Goal: Task Accomplishment & Management: Complete application form

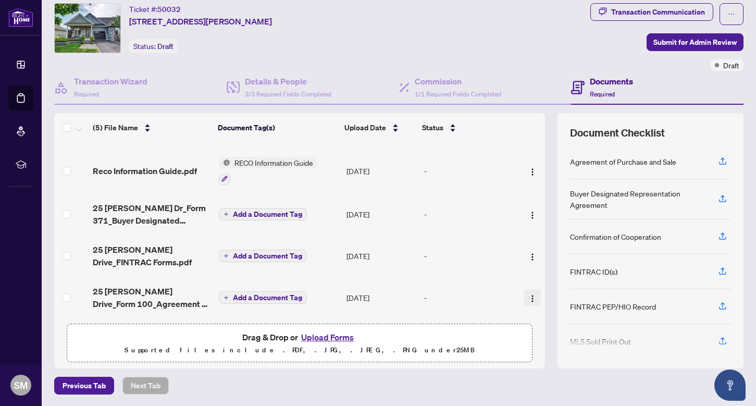
click at [528, 295] on img "button" at bounding box center [532, 298] width 8 height 8
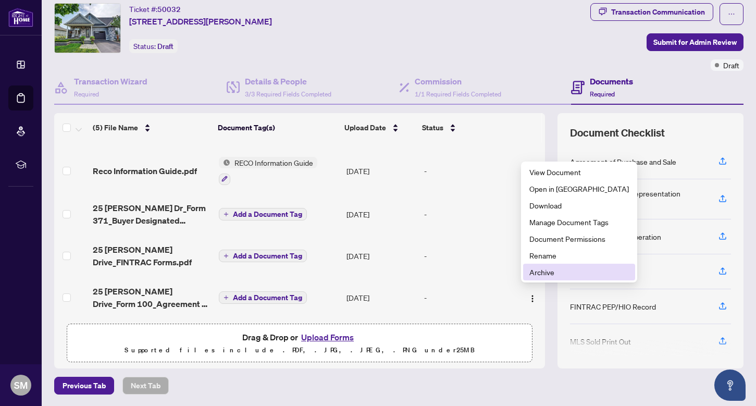
click at [543, 271] on span "Archive" at bounding box center [579, 271] width 100 height 11
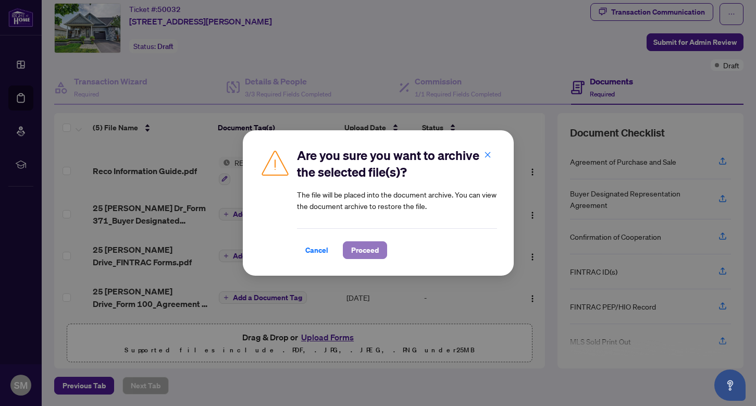
click at [369, 251] on span "Proceed" at bounding box center [365, 250] width 28 height 17
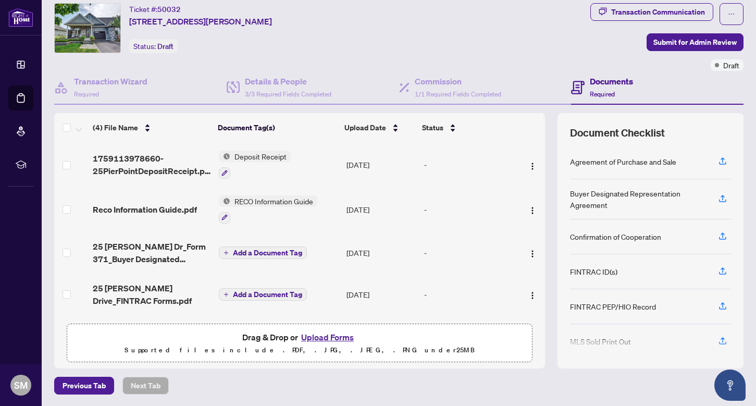
click at [335, 337] on button "Upload Forms" at bounding box center [327, 337] width 59 height 14
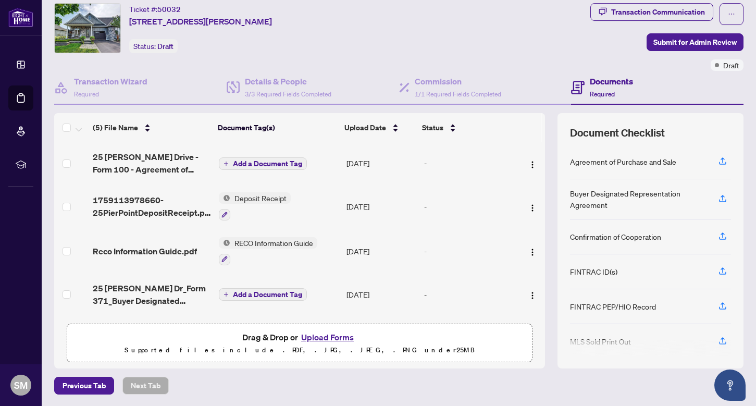
click at [273, 163] on span "Add a Document Tag" at bounding box center [267, 163] width 69 height 7
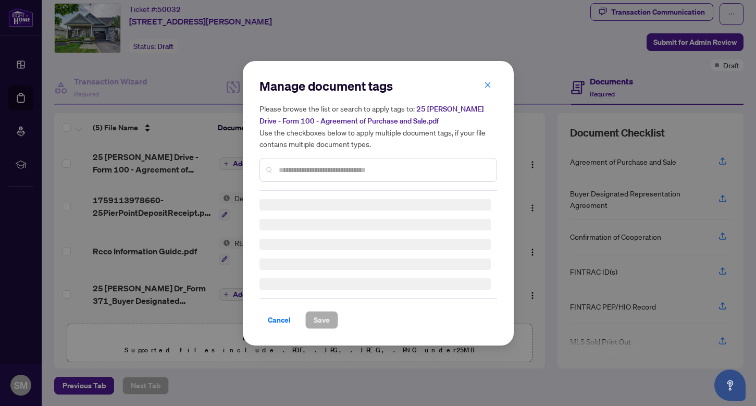
click at [285, 169] on div "Manage document tags Please browse the list or search to apply tags to: 25 [PER…" at bounding box center [379, 134] width 238 height 113
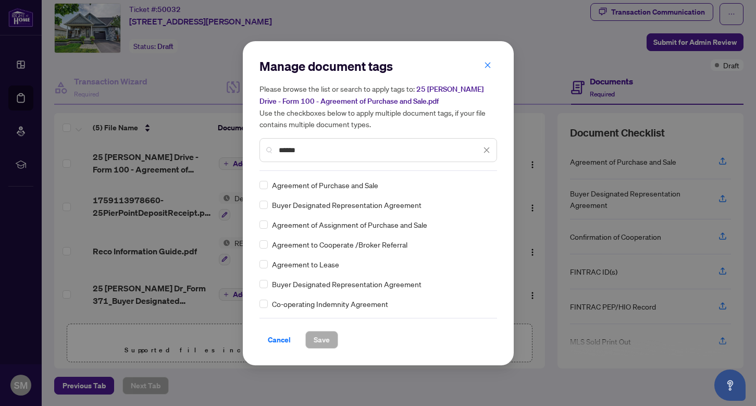
type input "******"
click at [319, 334] on span "Save" at bounding box center [322, 339] width 16 height 17
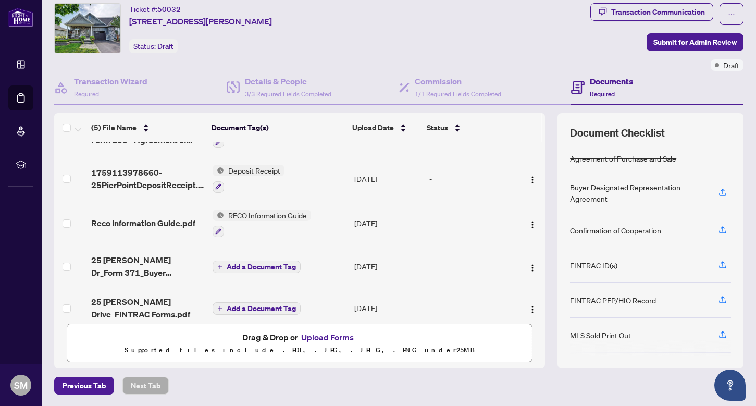
scroll to position [43, 0]
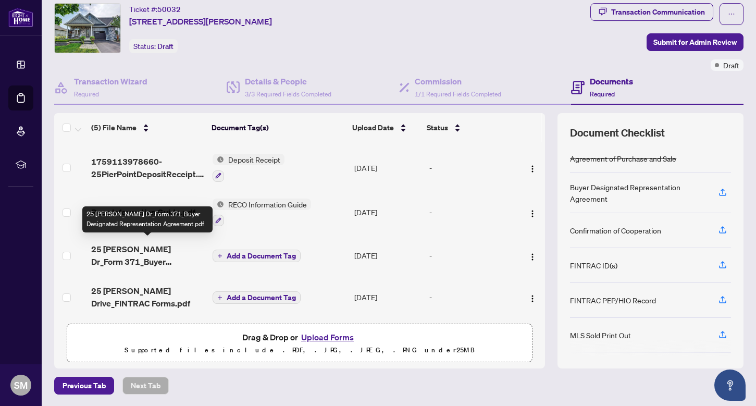
click at [158, 258] on span "25 [PERSON_NAME] Dr_Form 371_Buyer Designated Representation Agreement.pdf" at bounding box center [147, 255] width 113 height 25
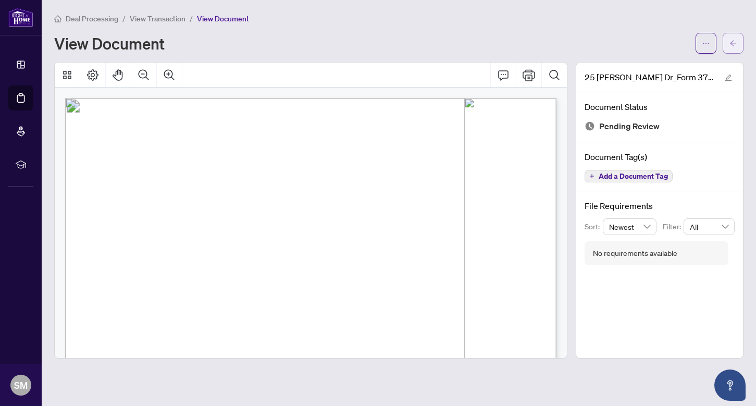
click at [735, 43] on icon "arrow-left" at bounding box center [733, 43] width 6 height 6
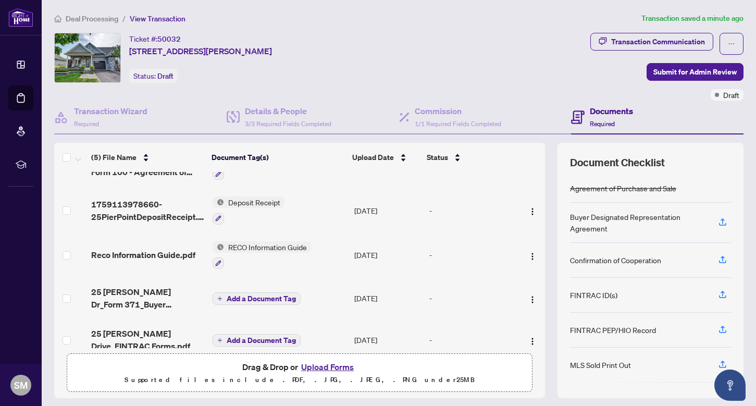
scroll to position [32, 0]
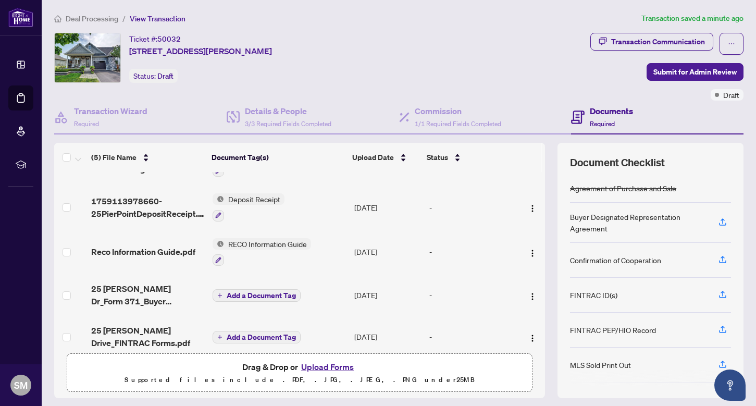
click at [271, 292] on span "Add a Document Tag" at bounding box center [261, 295] width 69 height 7
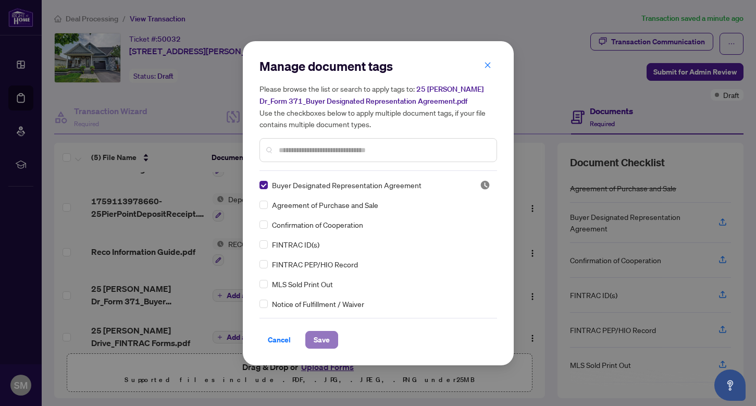
click at [328, 341] on span "Save" at bounding box center [322, 339] width 16 height 17
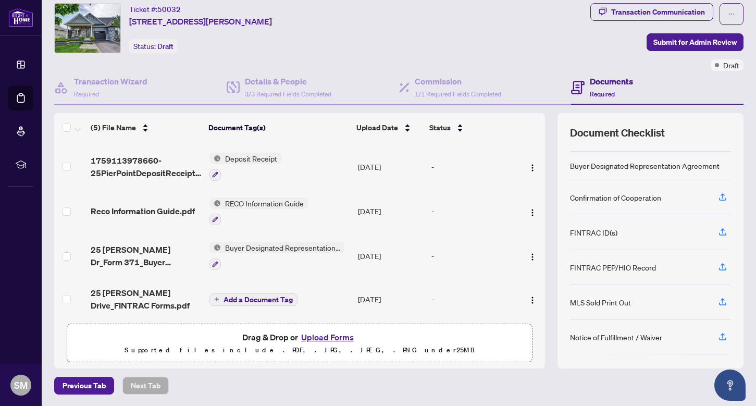
scroll to position [46, 0]
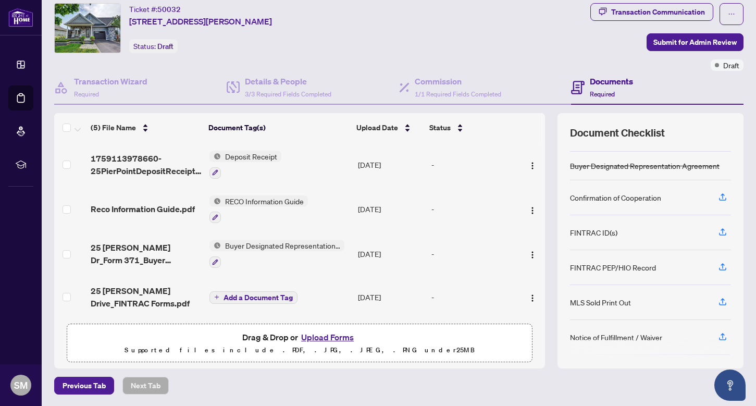
click at [320, 332] on button "Upload Forms" at bounding box center [327, 337] width 59 height 14
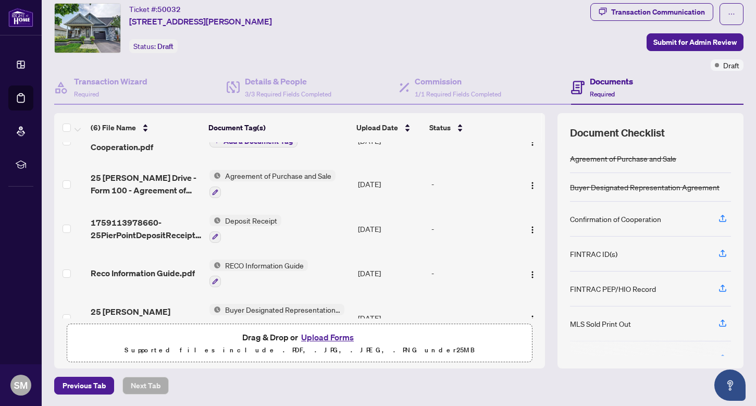
scroll to position [0, 0]
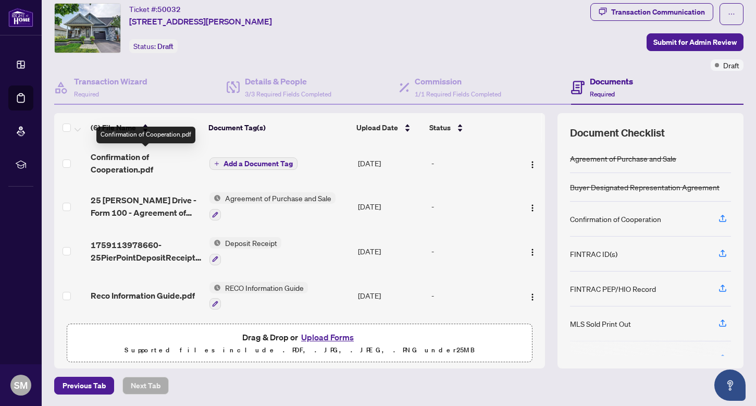
click at [114, 171] on span "Confirmation of Cooperation.pdf" at bounding box center [146, 163] width 110 height 25
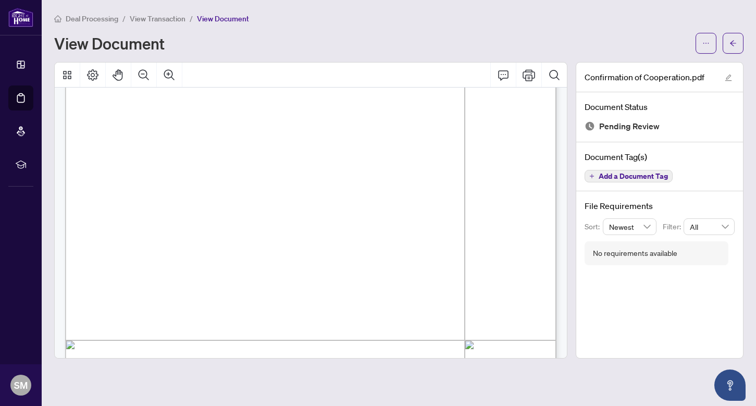
scroll to position [445, 0]
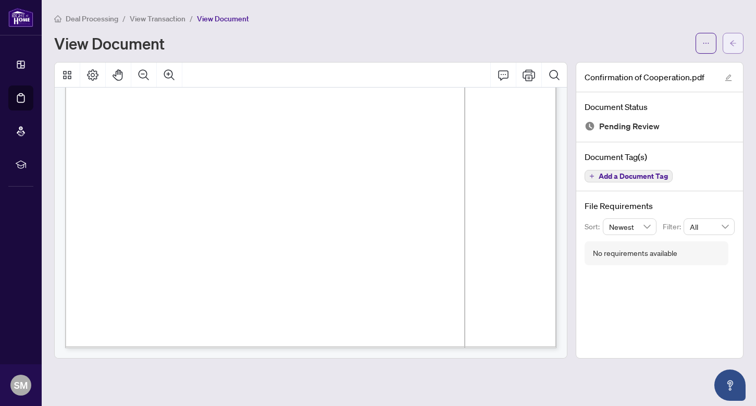
click at [729, 45] on button "button" at bounding box center [733, 43] width 21 height 21
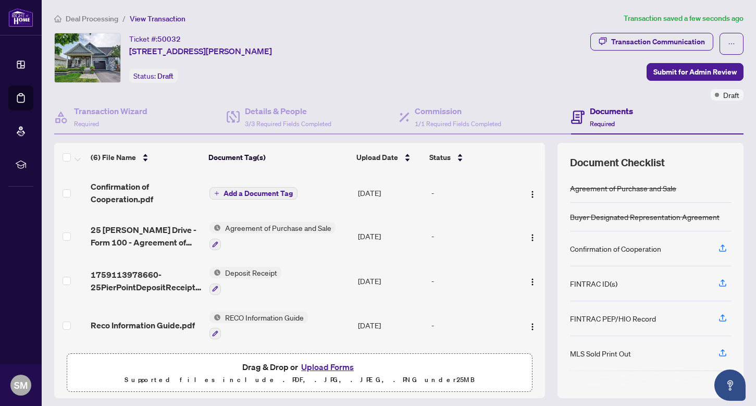
click at [249, 192] on span "Add a Document Tag" at bounding box center [258, 193] width 69 height 7
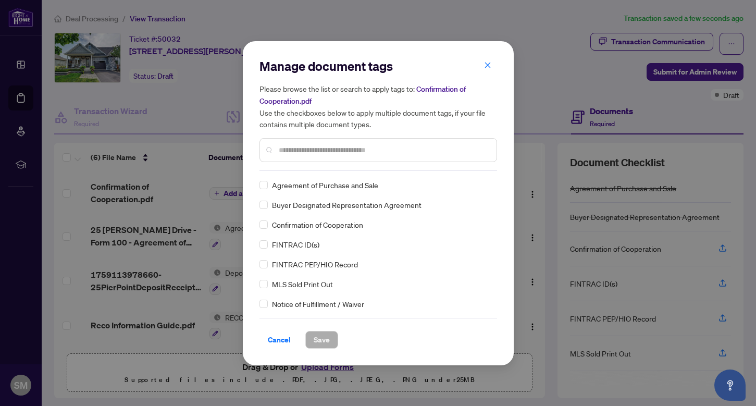
click at [311, 154] on input "text" at bounding box center [383, 149] width 209 height 11
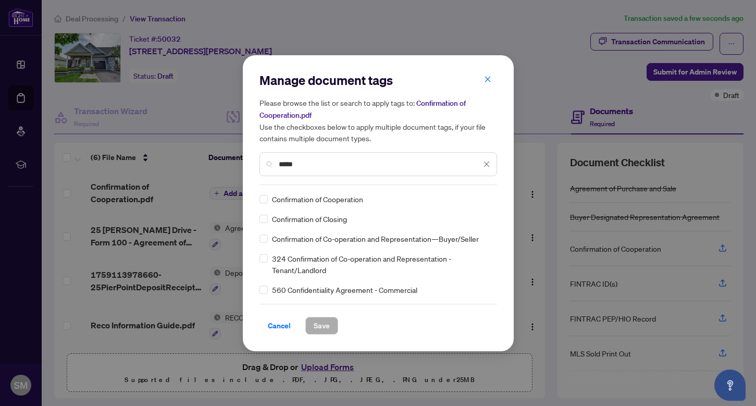
type input "*****"
click at [325, 326] on span "Save" at bounding box center [322, 325] width 16 height 17
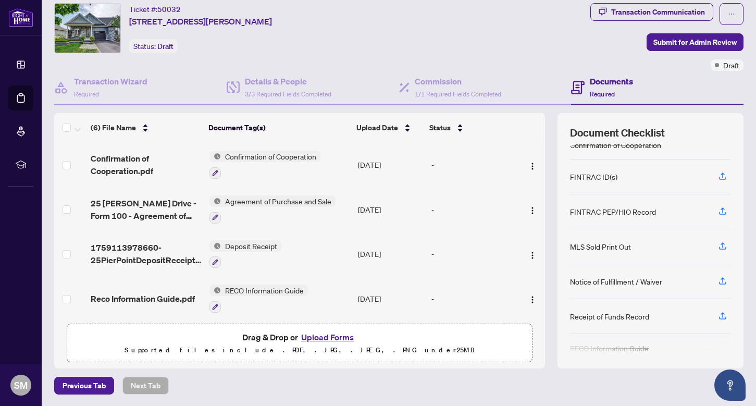
scroll to position [72, 0]
click at [321, 333] on button "Upload Forms" at bounding box center [327, 337] width 59 height 14
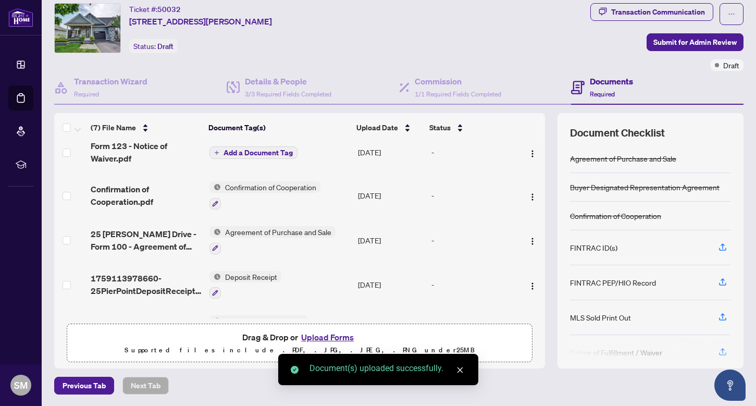
scroll to position [0, 0]
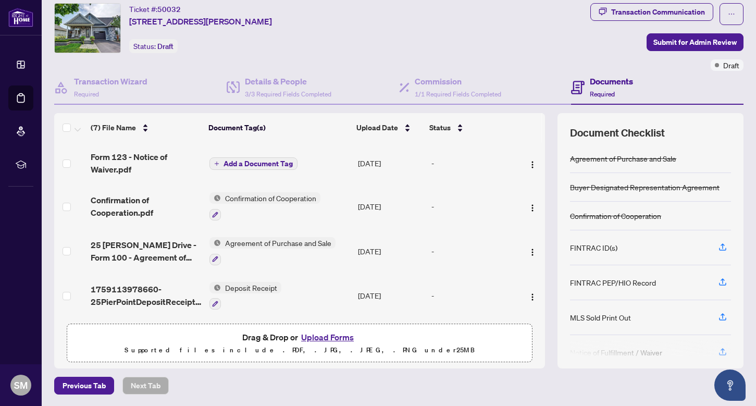
click at [256, 162] on span "Add a Document Tag" at bounding box center [258, 163] width 69 height 7
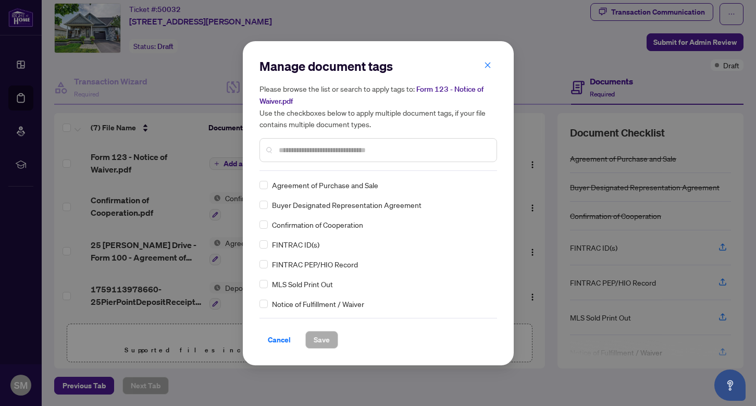
click at [380, 151] on input "text" at bounding box center [383, 149] width 209 height 11
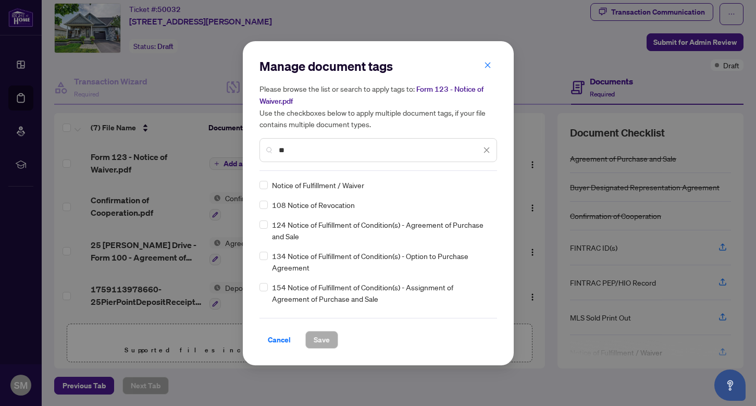
type input "*"
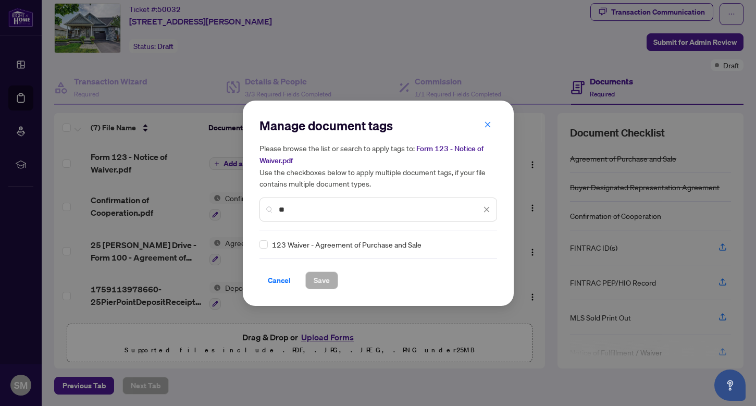
type input "*"
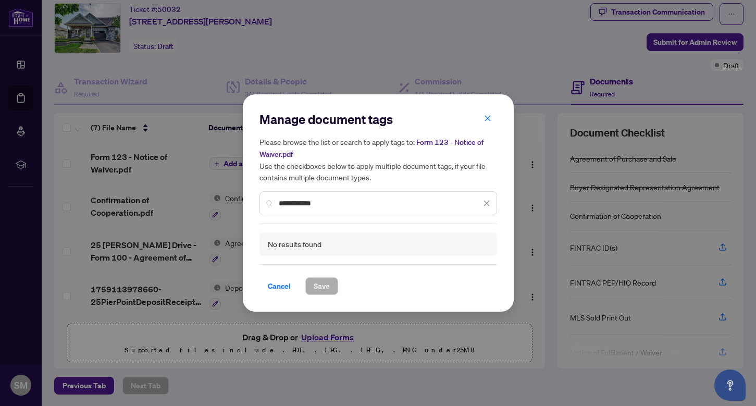
click at [328, 203] on input "**********" at bounding box center [380, 203] width 202 height 11
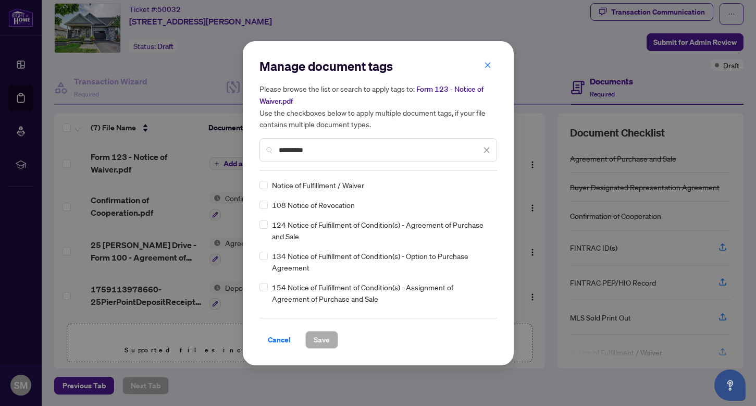
type input "*********"
click at [320, 338] on span "Save" at bounding box center [322, 339] width 16 height 17
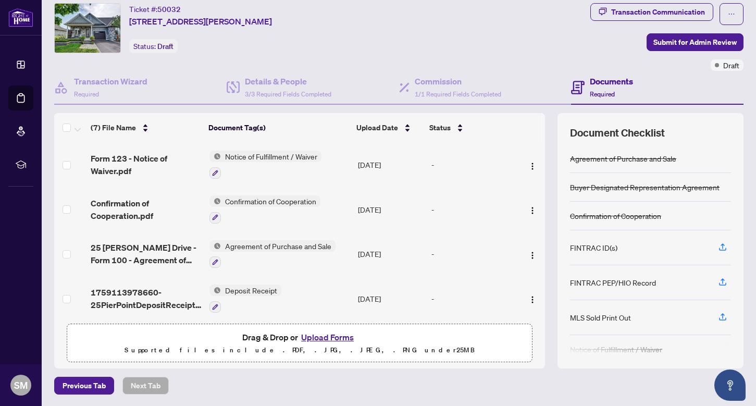
click at [318, 336] on button "Upload Forms" at bounding box center [327, 337] width 59 height 14
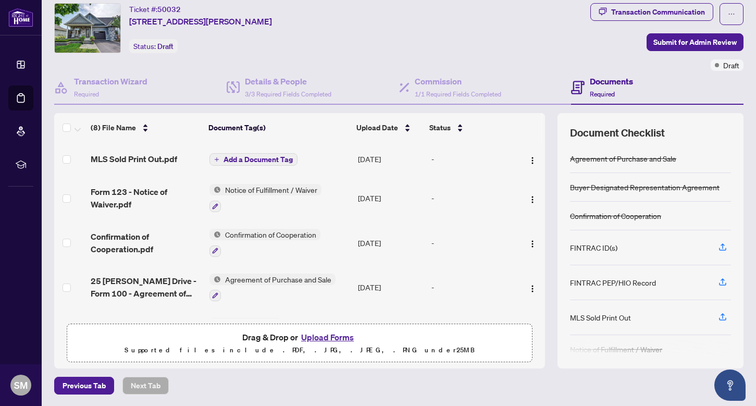
click at [244, 158] on span "Add a Document Tag" at bounding box center [258, 159] width 69 height 7
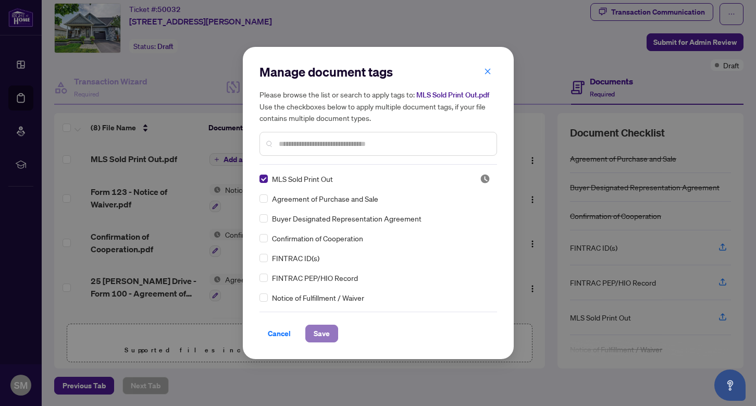
click at [326, 330] on span "Save" at bounding box center [322, 333] width 16 height 17
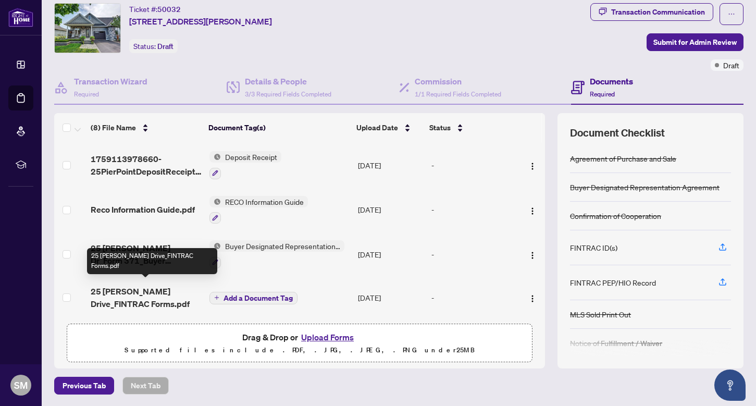
click at [118, 297] on span "25 [PERSON_NAME] Drive_FINTRAC Forms.pdf" at bounding box center [146, 297] width 110 height 25
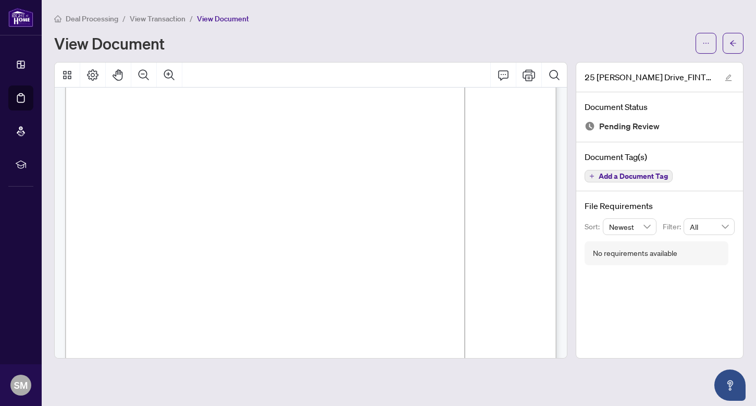
scroll to position [2093, 0]
drag, startPoint x: 118, startPoint y: 297, endPoint x: 91, endPoint y: 303, distance: 28.3
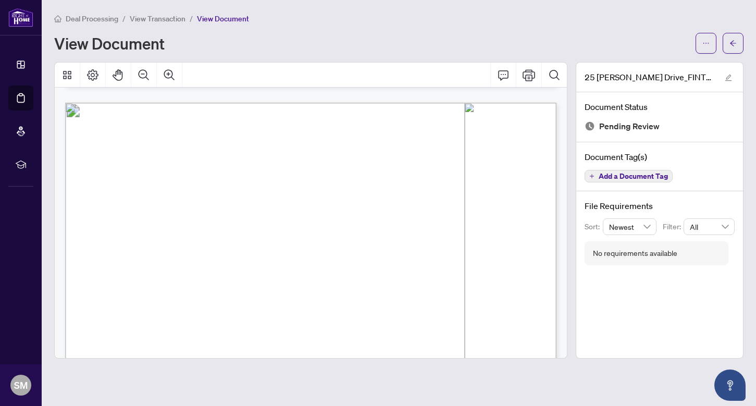
scroll to position [2600, 0]
click at [735, 44] on icon "arrow-left" at bounding box center [733, 43] width 7 height 7
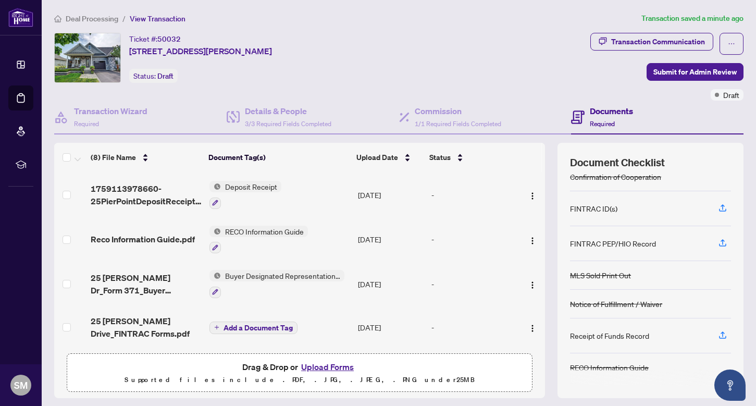
scroll to position [30, 0]
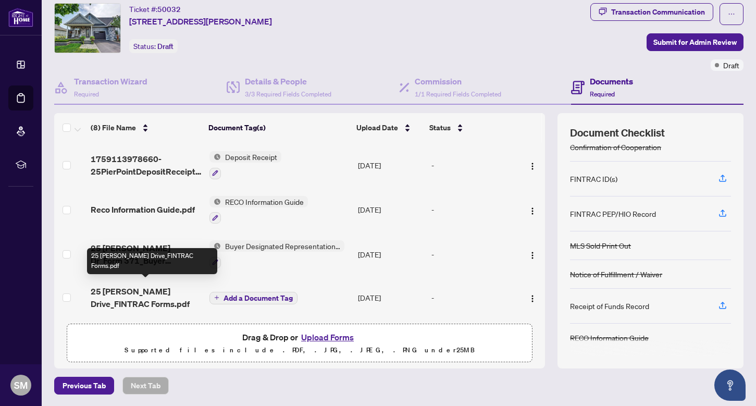
click at [129, 289] on span "25 [PERSON_NAME] Drive_FINTRAC Forms.pdf" at bounding box center [146, 297] width 110 height 25
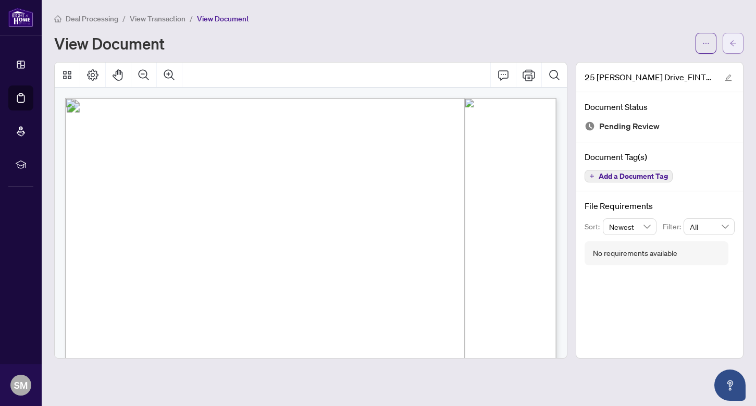
click at [729, 41] on button "button" at bounding box center [733, 43] width 21 height 21
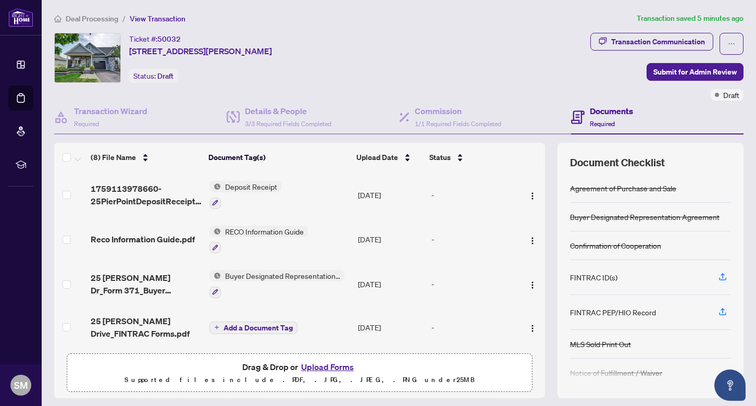
scroll to position [30, 0]
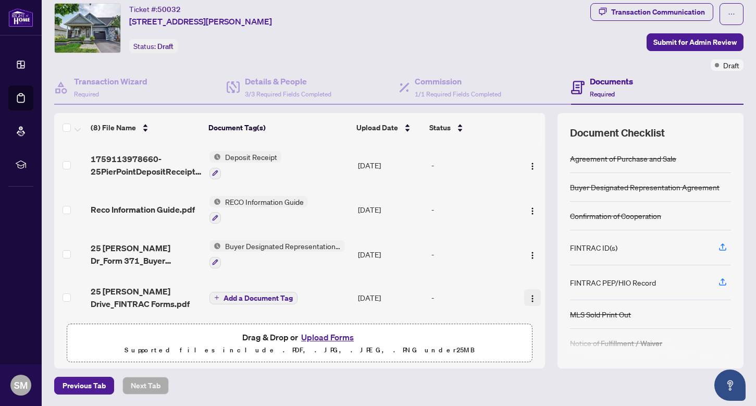
click at [528, 294] on img "button" at bounding box center [532, 298] width 8 height 8
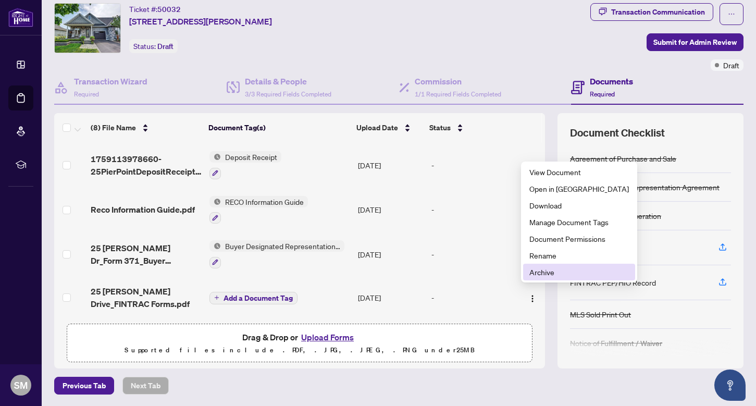
click at [539, 273] on span "Archive" at bounding box center [579, 271] width 100 height 11
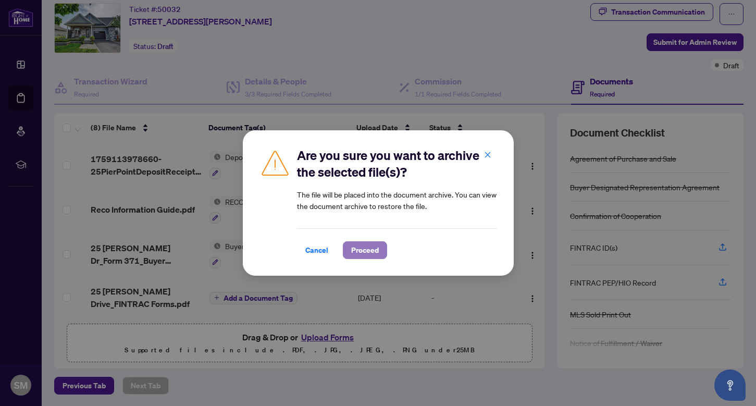
click at [356, 248] on span "Proceed" at bounding box center [365, 250] width 28 height 17
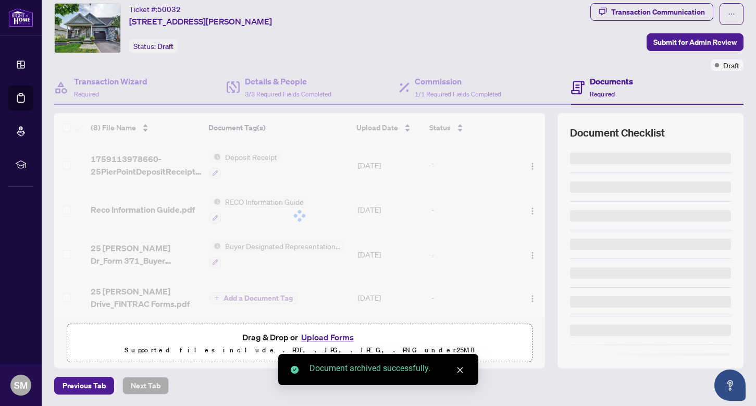
click at [313, 334] on button "Upload Forms" at bounding box center [327, 337] width 59 height 14
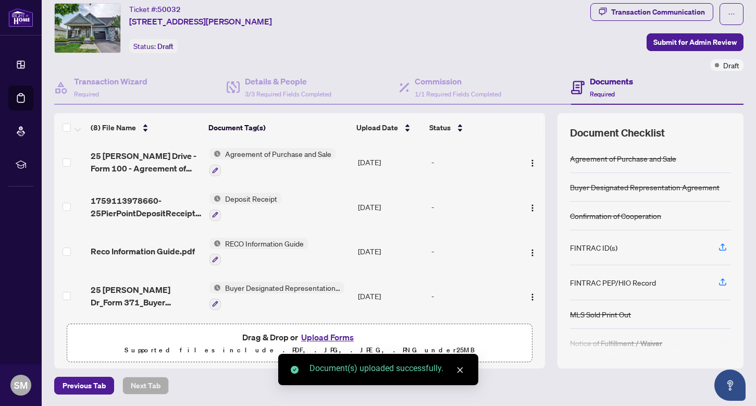
scroll to position [0, 0]
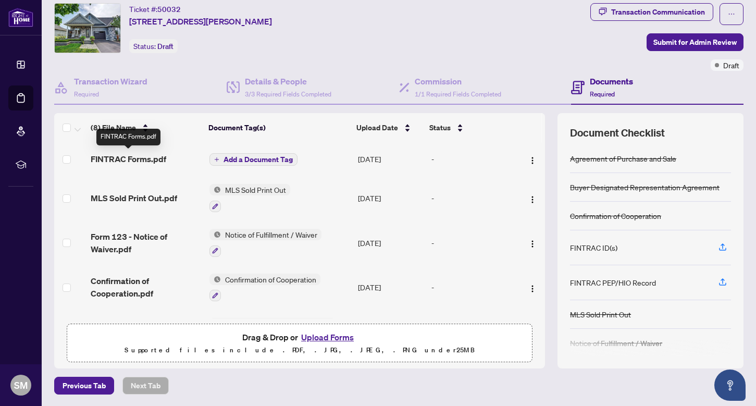
click at [140, 155] on span "FINTRAC Forms.pdf" at bounding box center [129, 159] width 76 height 13
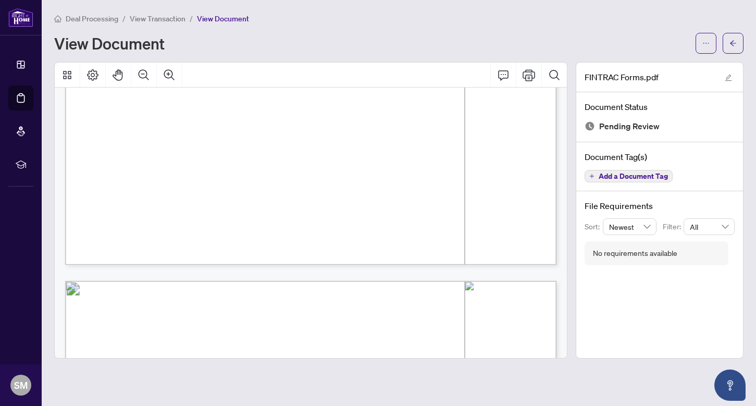
scroll to position [4950, 0]
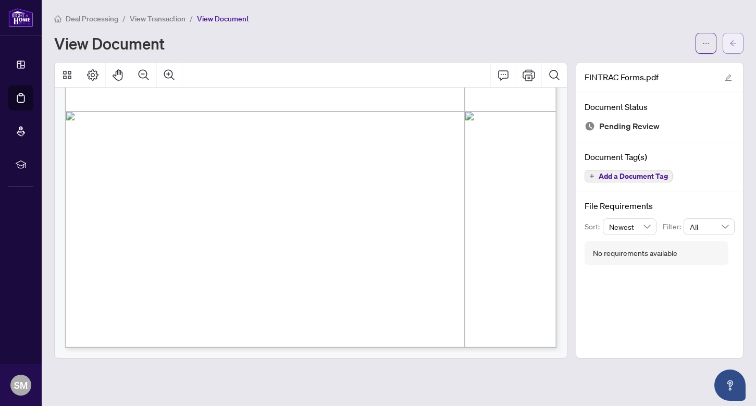
click at [733, 41] on icon "arrow-left" at bounding box center [733, 43] width 6 height 6
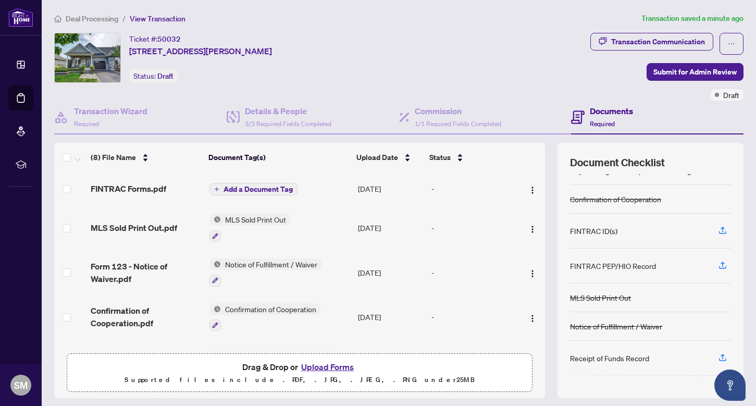
click at [268, 190] on span "Add a Document Tag" at bounding box center [258, 189] width 69 height 7
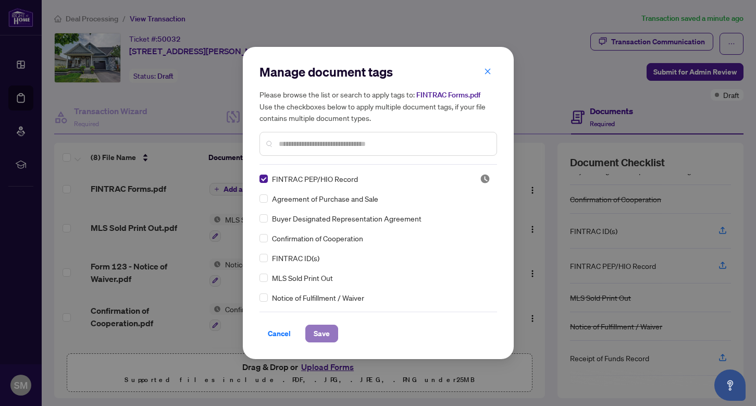
click at [319, 334] on span "Save" at bounding box center [322, 333] width 16 height 17
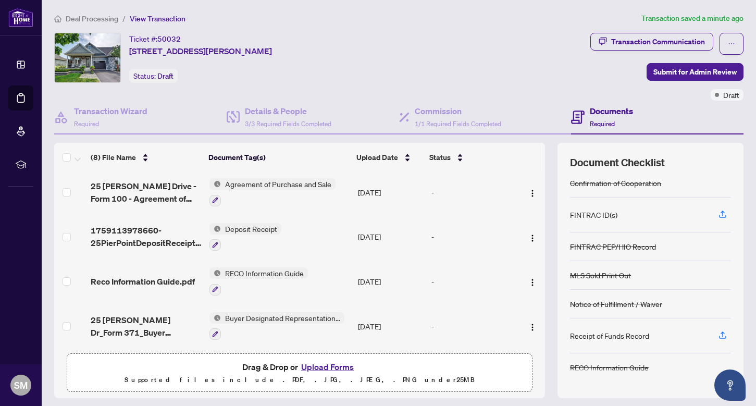
scroll to position [30, 0]
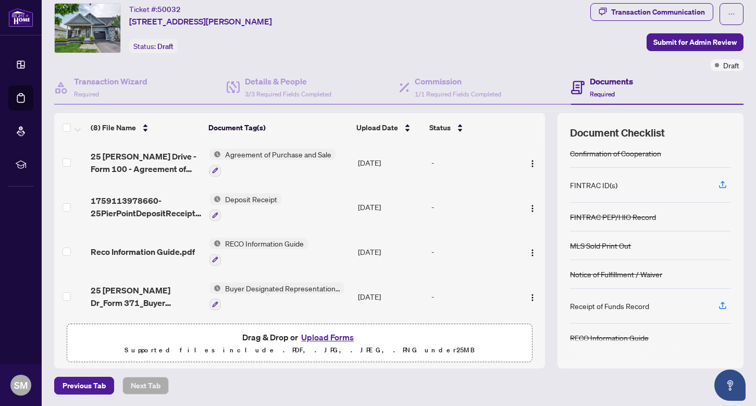
click at [309, 334] on button "Upload Forms" at bounding box center [327, 337] width 59 height 14
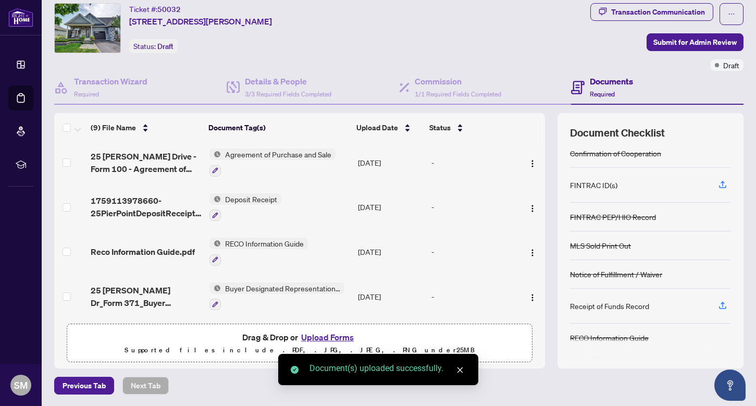
scroll to position [0, 0]
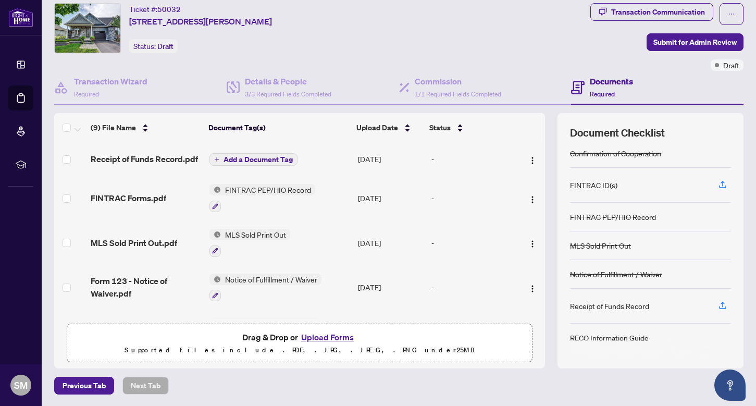
click at [252, 157] on span "Add a Document Tag" at bounding box center [258, 159] width 69 height 7
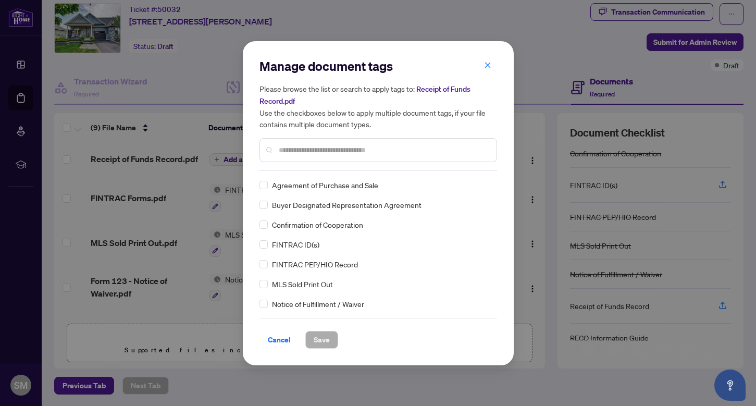
click at [295, 150] on input "text" at bounding box center [383, 149] width 209 height 11
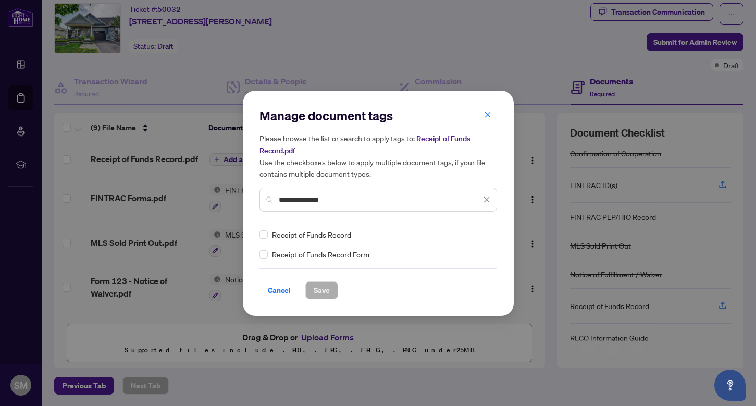
type input "**********"
click at [328, 299] on div "**********" at bounding box center [378, 203] width 271 height 225
click at [320, 288] on span "Save" at bounding box center [322, 290] width 16 height 17
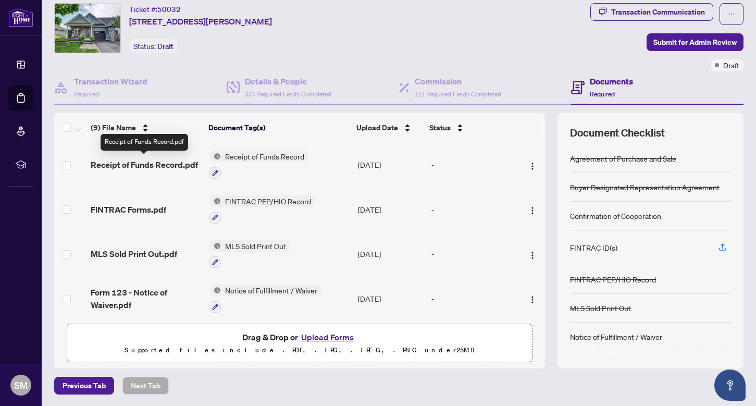
click at [125, 163] on span "Receipt of Funds Record.pdf" at bounding box center [144, 164] width 107 height 13
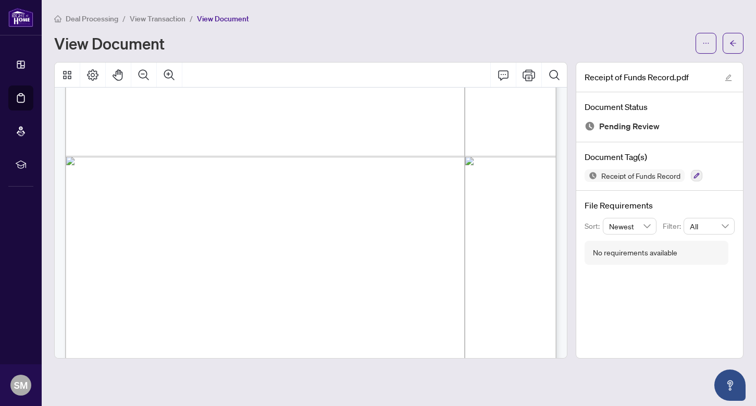
scroll to position [2342, 0]
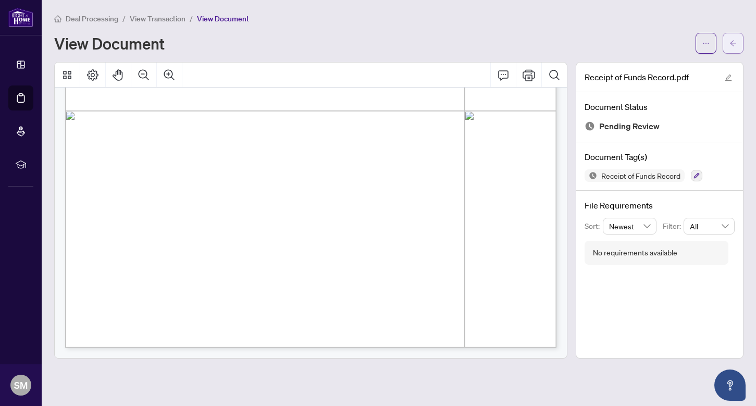
click at [732, 44] on icon "arrow-left" at bounding box center [733, 43] width 6 height 6
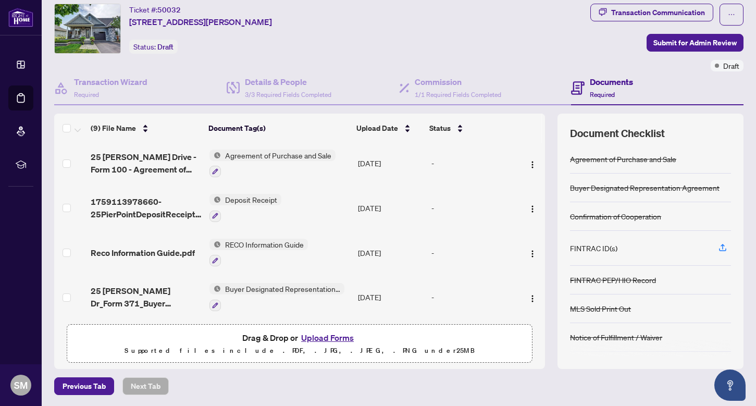
scroll to position [30, 0]
click at [253, 85] on h4 "Details & People" at bounding box center [288, 81] width 87 height 13
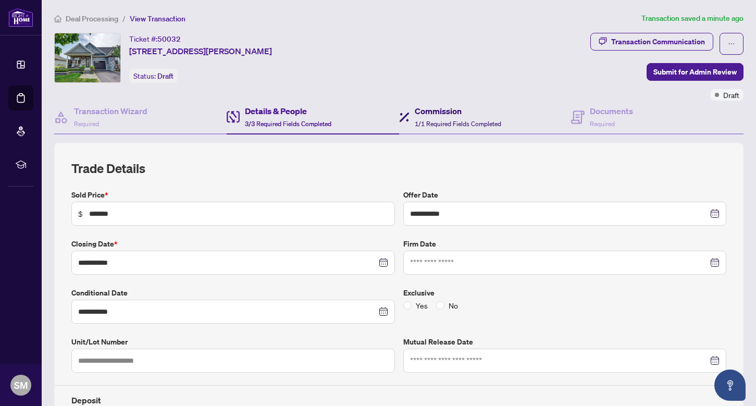
click at [441, 117] on div "Commission 1/1 Required Fields Completed" at bounding box center [458, 117] width 87 height 24
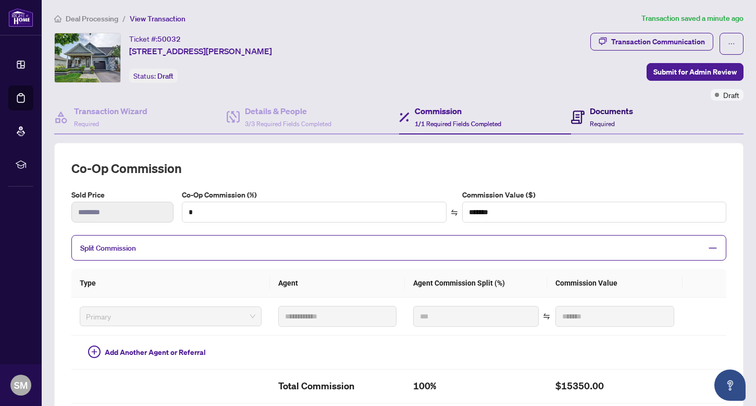
click at [595, 108] on h4 "Documents" at bounding box center [611, 111] width 43 height 13
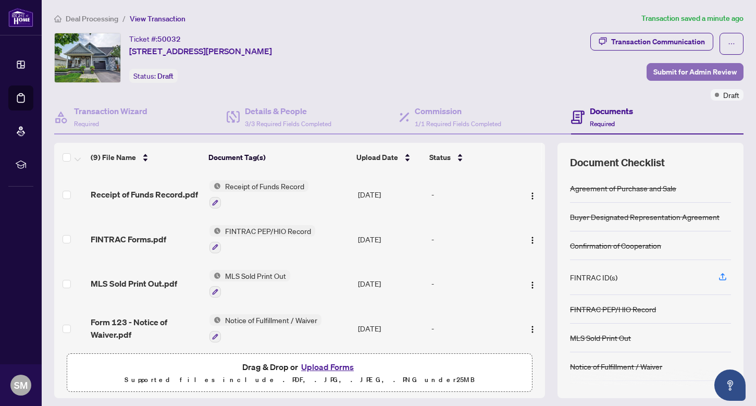
click at [674, 70] on span "Submit for Admin Review" at bounding box center [694, 72] width 83 height 17
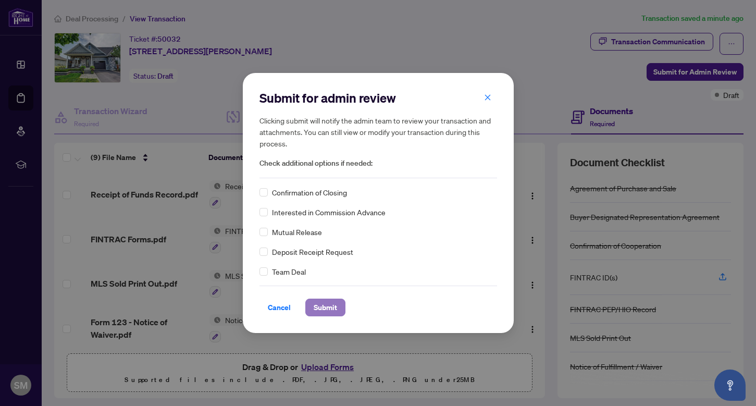
click at [326, 310] on span "Submit" at bounding box center [325, 307] width 23 height 17
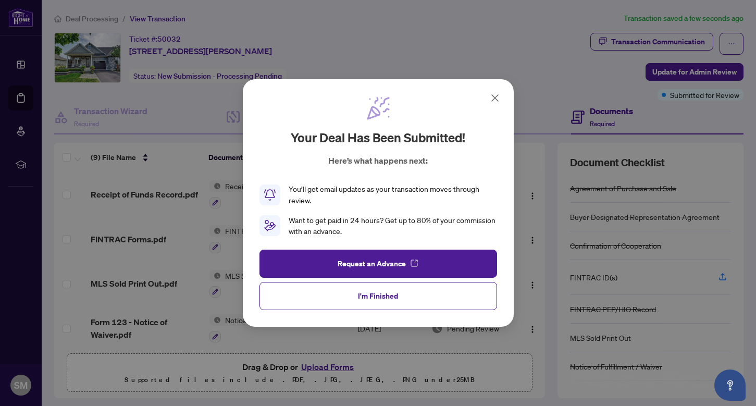
click at [496, 94] on icon at bounding box center [495, 98] width 13 height 13
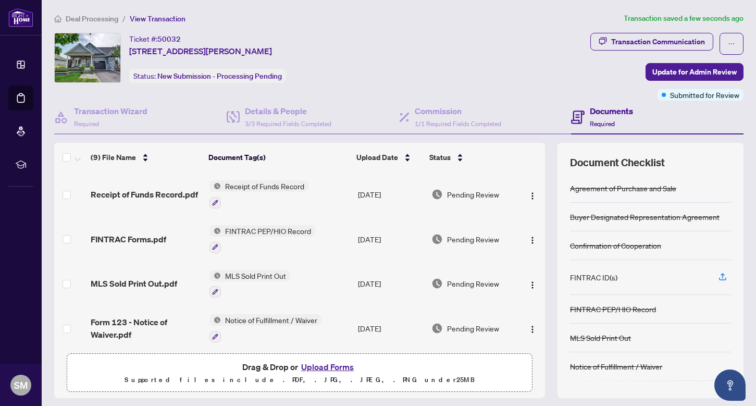
click at [143, 16] on span "View Transaction" at bounding box center [158, 18] width 56 height 9
click at [87, 20] on span "Deal Processing" at bounding box center [92, 18] width 53 height 9
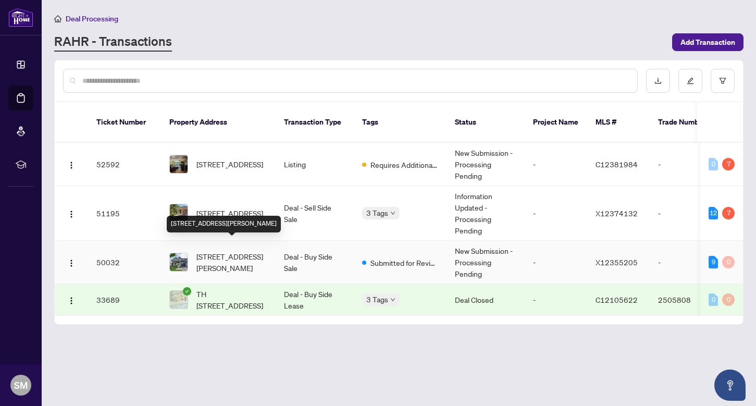
click at [211, 251] on span "[STREET_ADDRESS][PERSON_NAME]" at bounding box center [231, 262] width 71 height 23
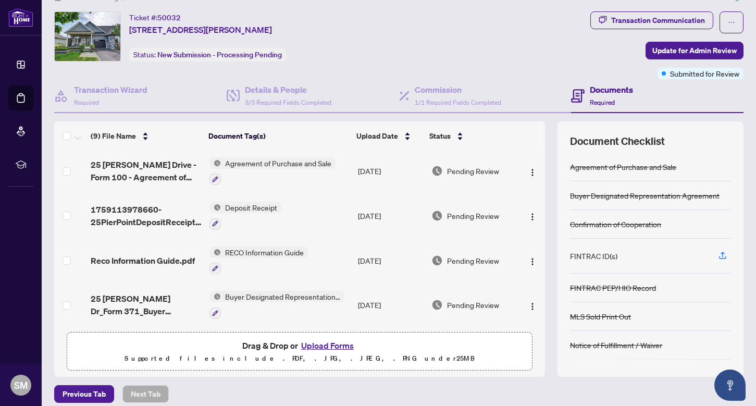
scroll to position [24, 0]
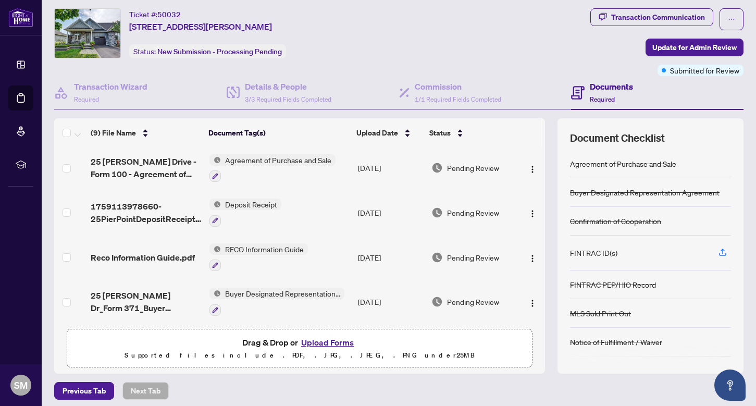
click at [320, 346] on button "Upload Forms" at bounding box center [327, 343] width 59 height 14
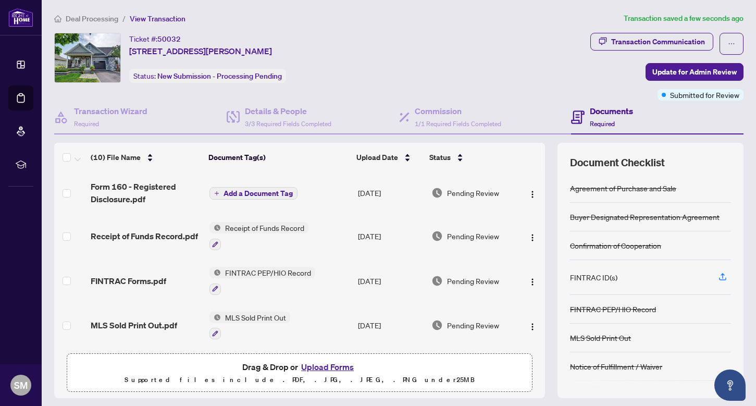
scroll to position [4, 0]
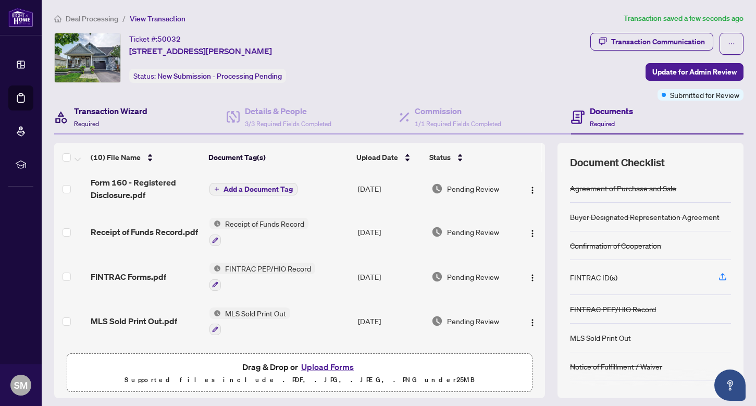
click at [114, 113] on h4 "Transaction Wizard" at bounding box center [110, 111] width 73 height 13
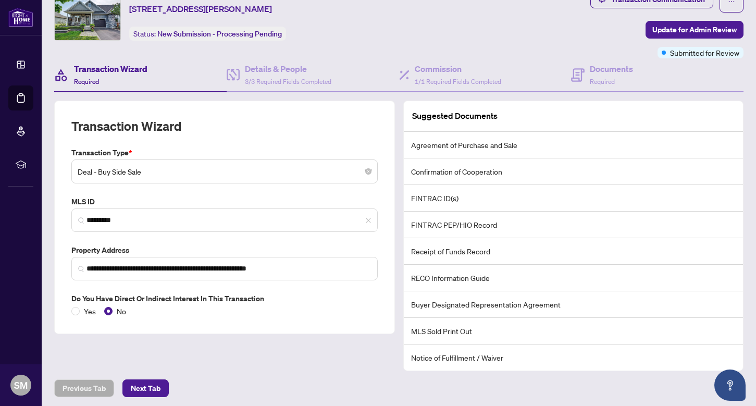
scroll to position [44, 0]
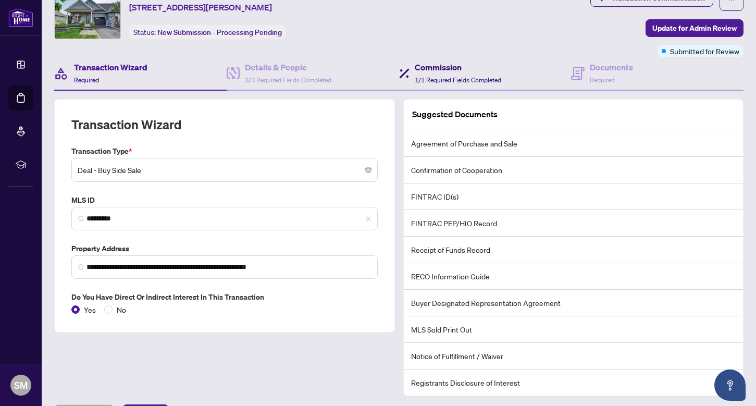
click at [431, 72] on div "Commission 1/1 Required Fields Completed" at bounding box center [458, 73] width 87 height 24
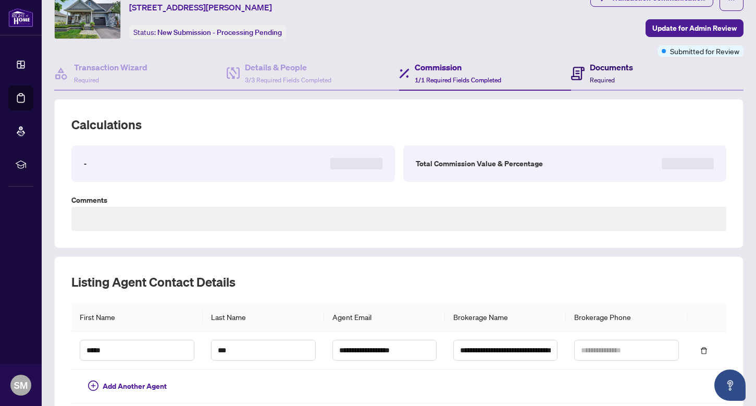
click at [606, 74] on div "Documents Required" at bounding box center [611, 73] width 43 height 24
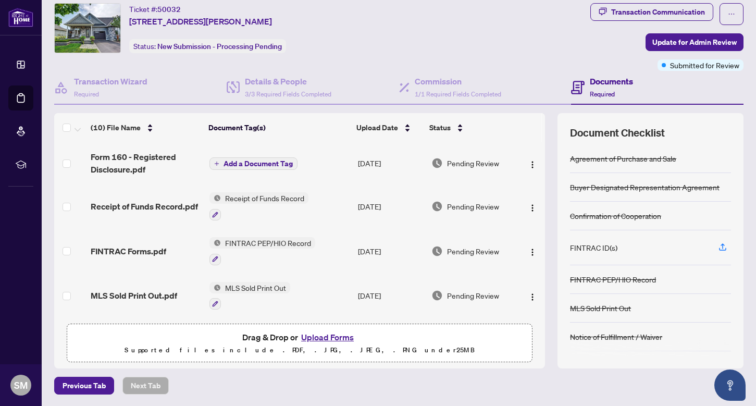
click at [239, 165] on span "Add a Document Tag" at bounding box center [258, 163] width 69 height 7
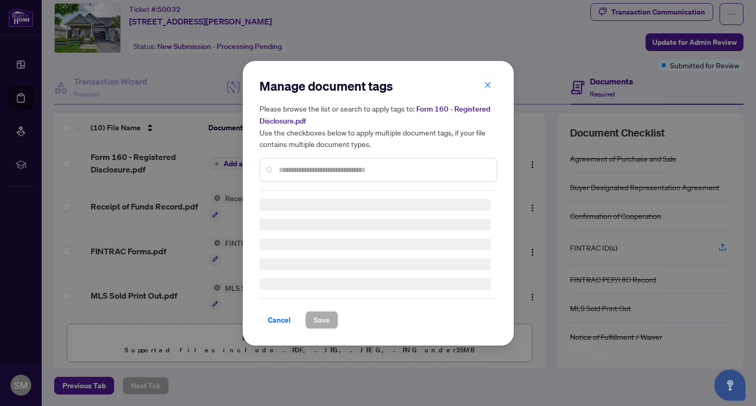
click at [305, 171] on input "text" at bounding box center [383, 169] width 209 height 11
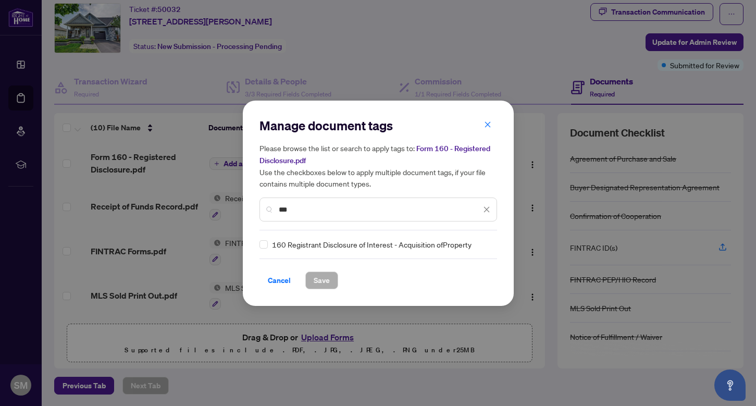
type input "***"
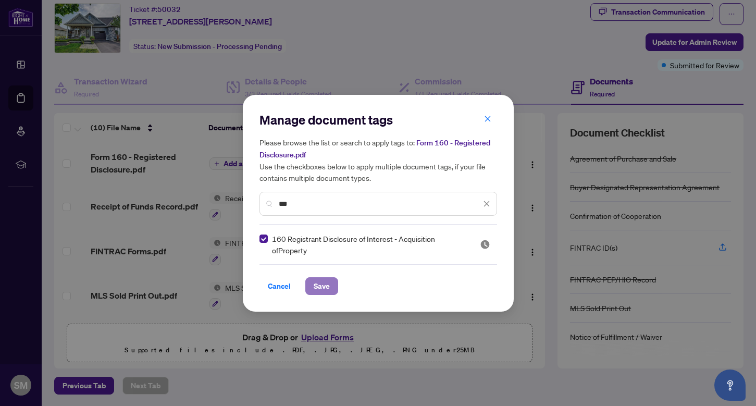
click at [324, 286] on span "Save" at bounding box center [322, 286] width 16 height 17
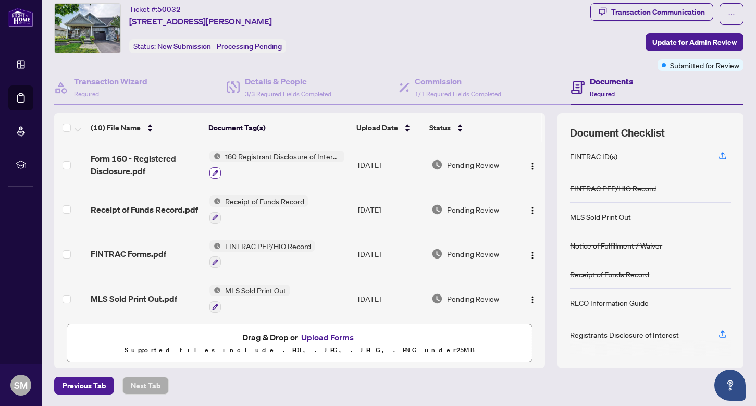
click at [216, 173] on icon "button" at bounding box center [215, 173] width 6 height 6
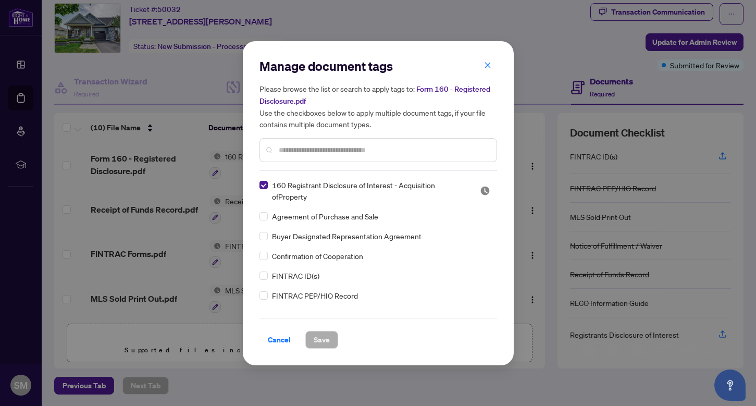
click at [299, 214] on span "Agreement of Purchase and Sale" at bounding box center [325, 216] width 106 height 11
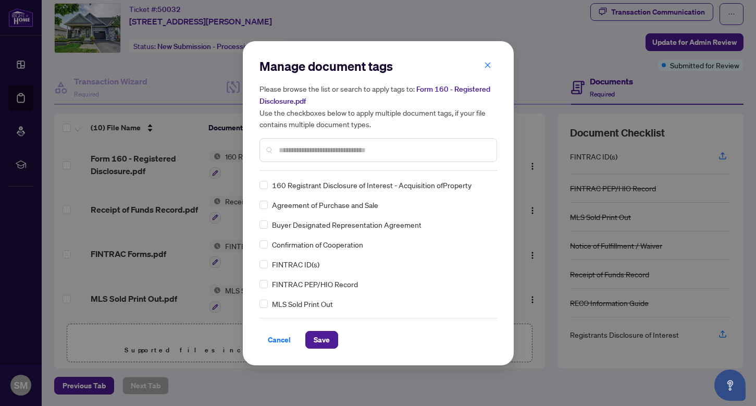
click at [279, 151] on input "text" at bounding box center [383, 149] width 209 height 11
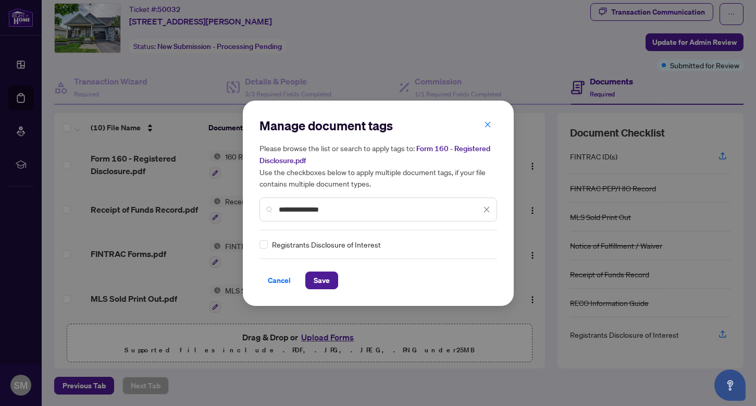
type input "**********"
click at [323, 279] on span "Save" at bounding box center [322, 280] width 16 height 17
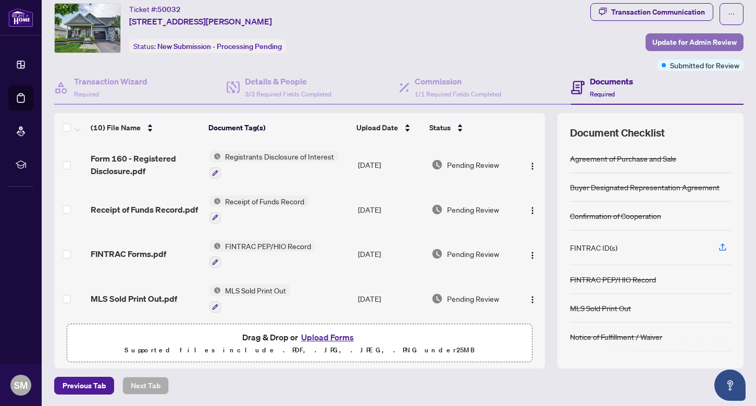
click at [708, 46] on span "Update for Admin Review" at bounding box center [694, 42] width 84 height 17
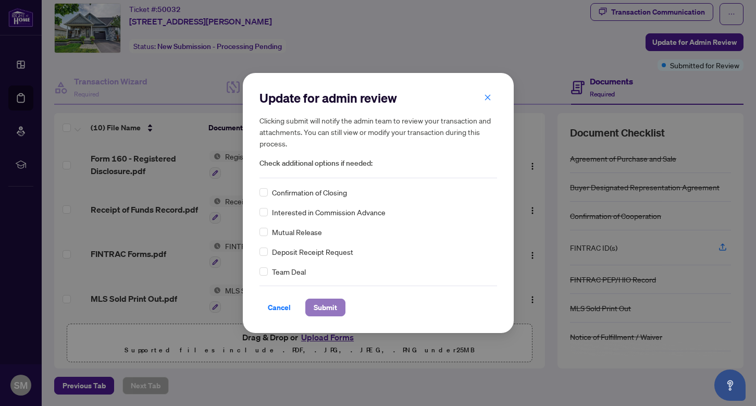
click at [331, 310] on span "Submit" at bounding box center [325, 307] width 23 height 17
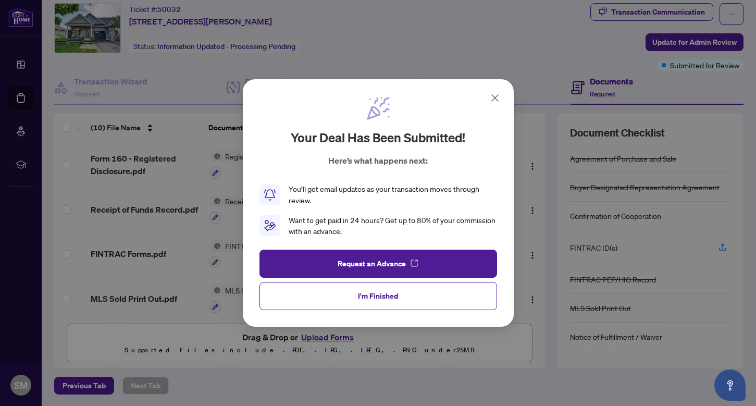
click at [484, 104] on div "Your deal has been submitted! Here’s what happens next: You’ll get email update…" at bounding box center [379, 167] width 238 height 142
click at [497, 100] on icon at bounding box center [495, 98] width 6 height 6
